Goal: Information Seeking & Learning: Learn about a topic

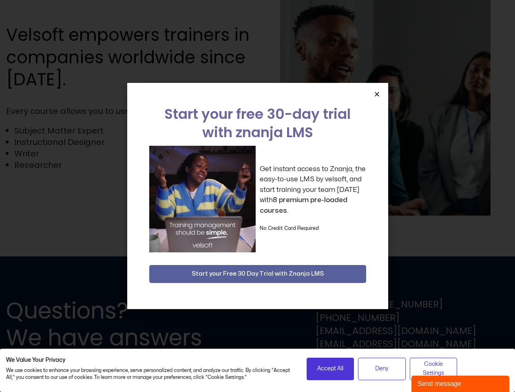
click at [257, 196] on div "Get instant access to Znanja, the easy-to-use LMS by velsoft, and start trainin…" at bounding box center [257, 199] width 217 height 107
click at [331, 368] on span "Accept All" at bounding box center [330, 368] width 26 height 9
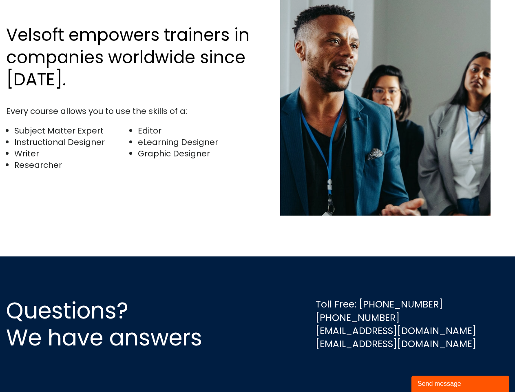
click at [382, 368] on div "Questions? We have answers Toll Free: [PHONE_NUMBER] [PHONE_NUMBER] [EMAIL_ADDR…" at bounding box center [257, 323] width 515 height 135
click at [434, 368] on div "Questions? We have answers Toll Free: [PHONE_NUMBER] [PHONE_NUMBER] [EMAIL_ADDR…" at bounding box center [257, 323] width 515 height 135
click at [257, 196] on div "Velsoft empowers trainers in companies worldwide since [DATE]. Every course all…" at bounding box center [257, 104] width 503 height 306
click at [377, 94] on img at bounding box center [385, 103] width 211 height 224
click at [258, 274] on div "Questions? We have answers Toll Free: [PHONE_NUMBER] [PHONE_NUMBER] [EMAIL_ADDR…" at bounding box center [257, 323] width 515 height 135
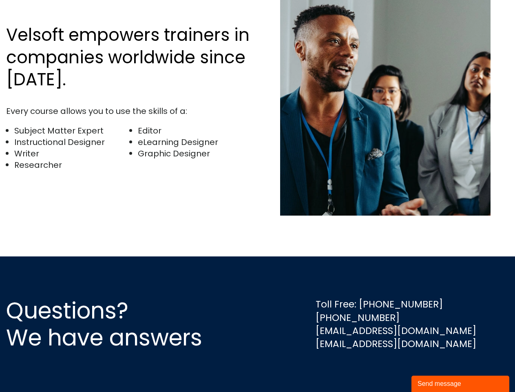
click at [461, 384] on div "Send message" at bounding box center [461, 384] width 86 height 10
